Goal: Information Seeking & Learning: Understand process/instructions

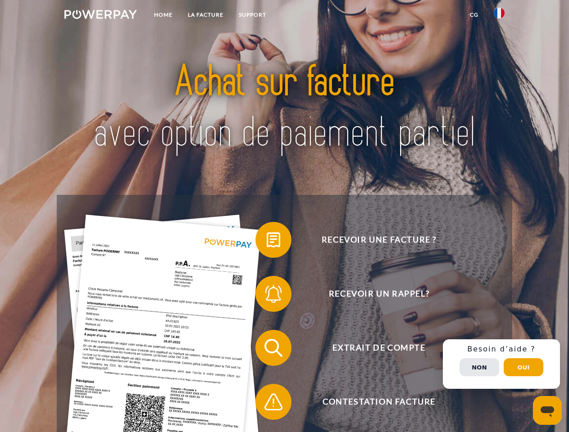
click at [100, 16] on img at bounding box center [100, 14] width 73 height 9
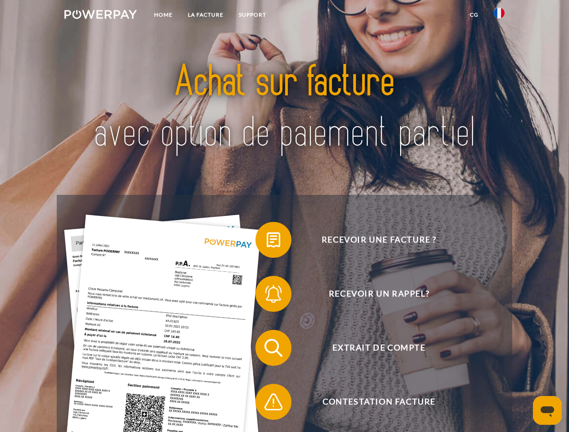
click at [499, 16] on img at bounding box center [499, 13] width 11 height 11
click at [474, 15] on link "CG" at bounding box center [474, 15] width 24 height 16
click at [267, 242] on span at bounding box center [259, 240] width 45 height 45
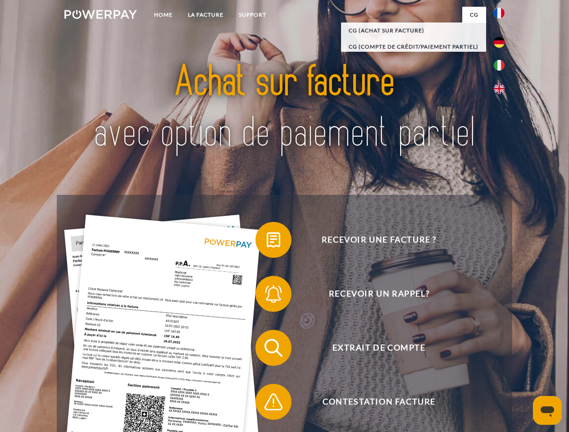
click at [267, 296] on span at bounding box center [259, 294] width 45 height 45
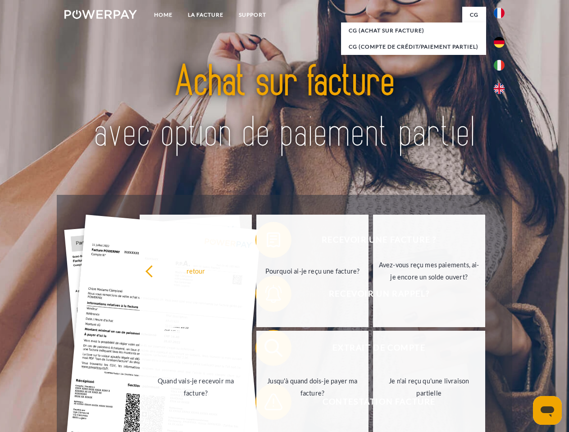
click at [267, 350] on link "Jusqu'à quand dois-je payer ma facture?" at bounding box center [312, 387] width 112 height 113
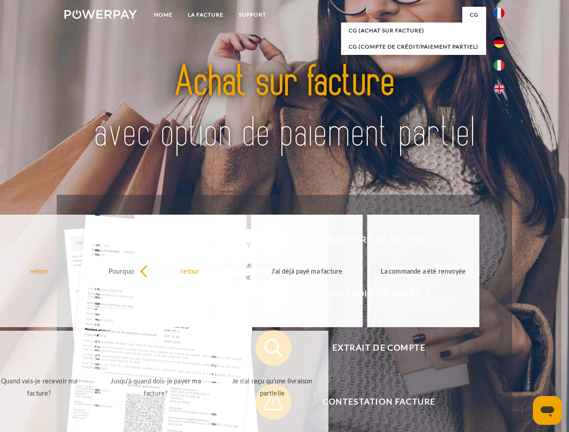
click at [267, 404] on span at bounding box center [259, 402] width 45 height 45
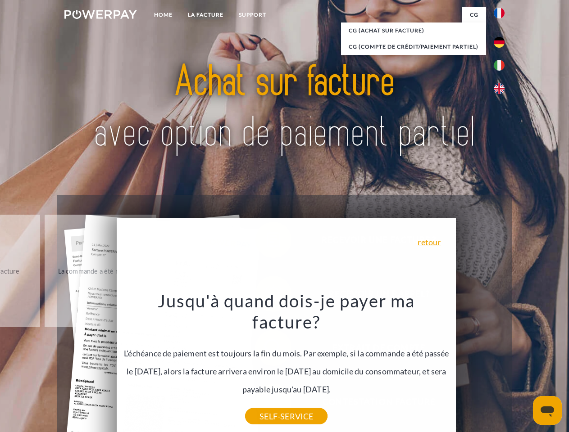
click at [501, 364] on div "Recevoir une facture ? Recevoir un rappel? Extrait de compte retour" at bounding box center [284, 375] width 455 height 360
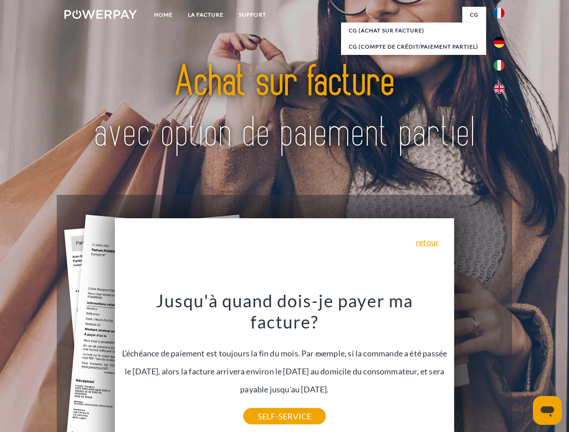
click at [479, 366] on span "Extrait de compte" at bounding box center [379, 348] width 221 height 36
click at [523, 368] on header "Home LA FACTURE Support" at bounding box center [284, 311] width 569 height 622
